Goal: Navigation & Orientation: Find specific page/section

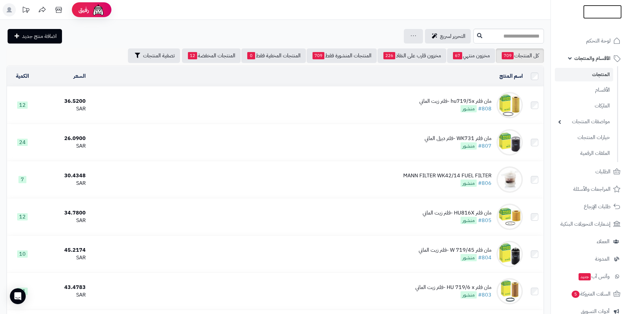
click at [612, 18] on img at bounding box center [602, 25] width 39 height 14
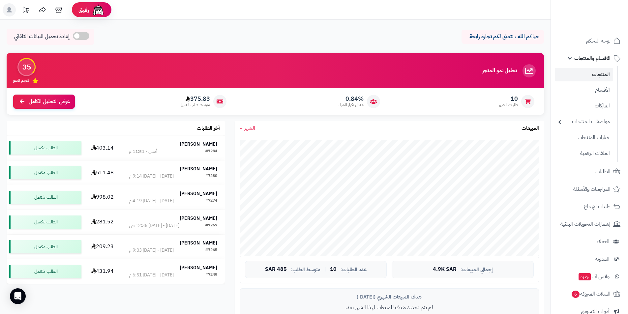
click at [583, 52] on link "الأقسام والمنتجات" at bounding box center [589, 58] width 69 height 16
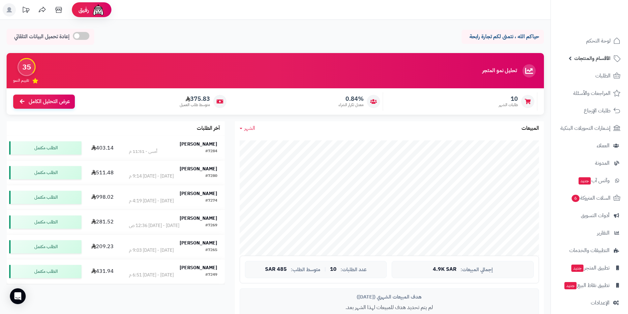
click at [584, 54] on span "الأقسام والمنتجات" at bounding box center [592, 58] width 36 height 9
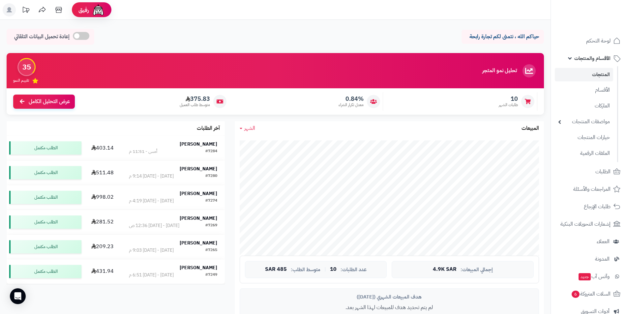
click at [594, 70] on link "المنتجات" at bounding box center [584, 75] width 58 height 14
